Goal: Transaction & Acquisition: Purchase product/service

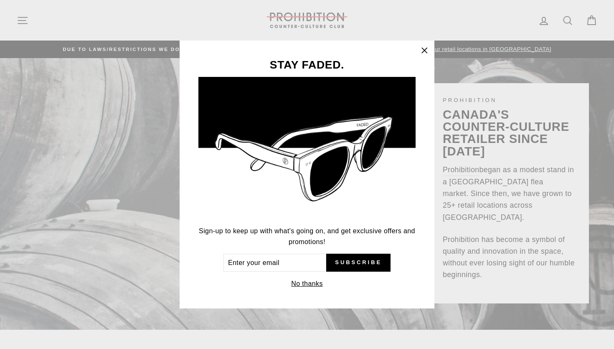
click at [425, 52] on icon "button" at bounding box center [424, 50] width 5 height 5
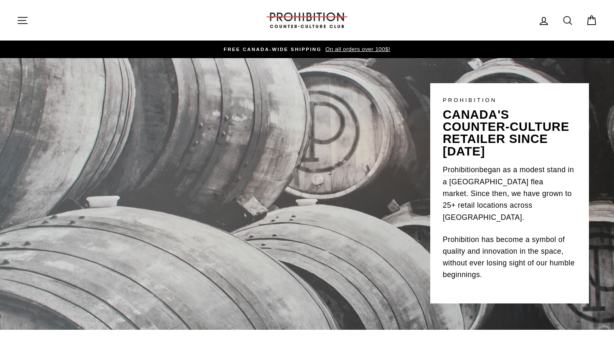
click at [24, 23] on icon "button" at bounding box center [22, 20] width 9 height 6
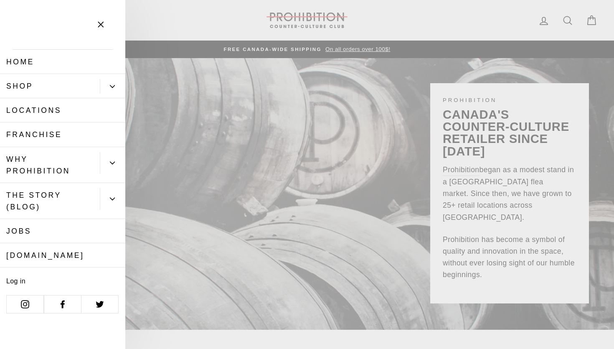
click at [23, 85] on link "Shop" at bounding box center [50, 86] width 100 height 24
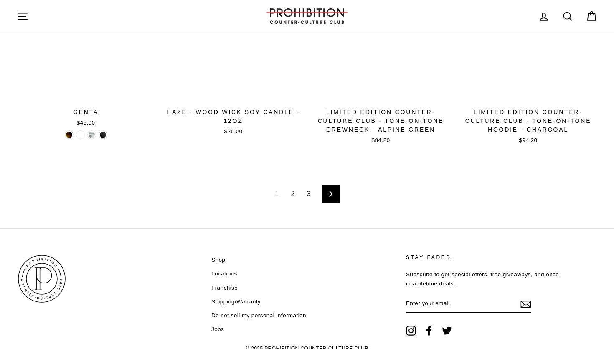
scroll to position [1384, 0]
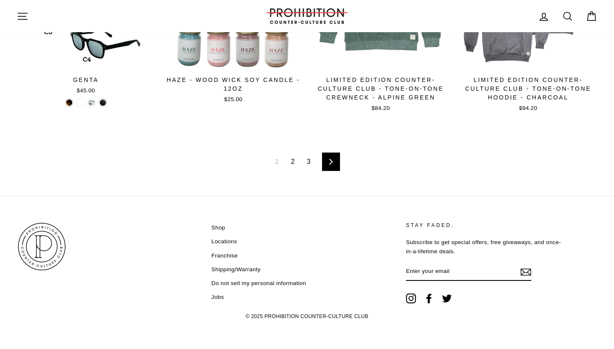
click at [294, 169] on div "1 2 3 Next" at bounding box center [307, 161] width 580 height 68
click at [293, 166] on link "2" at bounding box center [293, 161] width 14 height 13
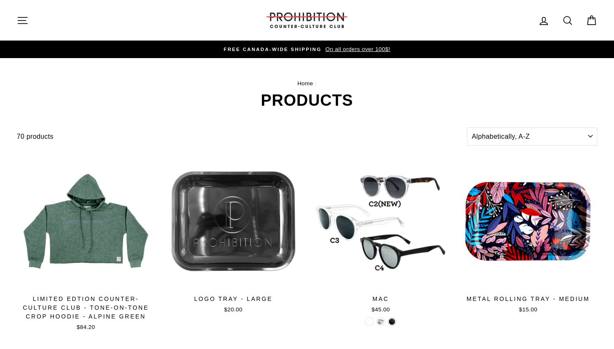
click at [15, 24] on button "Site navigation" at bounding box center [23, 20] width 22 height 18
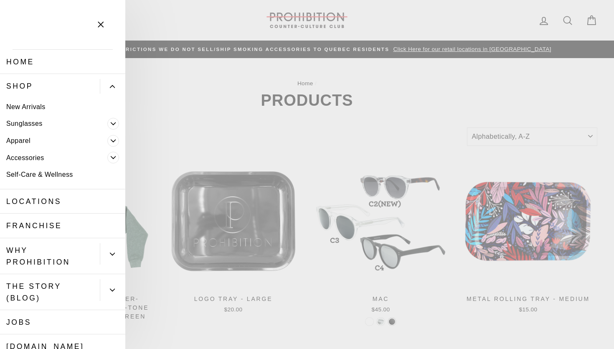
click at [100, 24] on icon "button" at bounding box center [100, 24] width 5 height 5
